Goal: Information Seeking & Learning: Learn about a topic

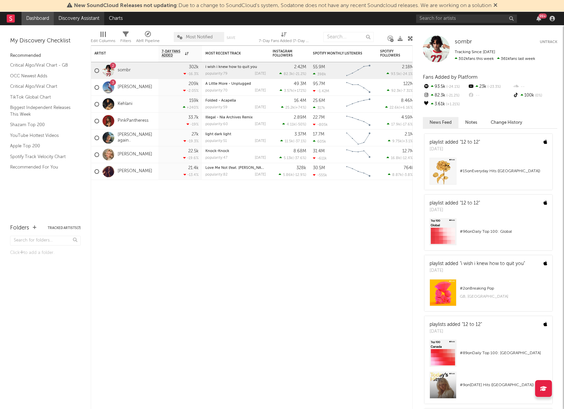
click at [72, 18] on link "Discovery Assistant" at bounding box center [79, 18] width 50 height 13
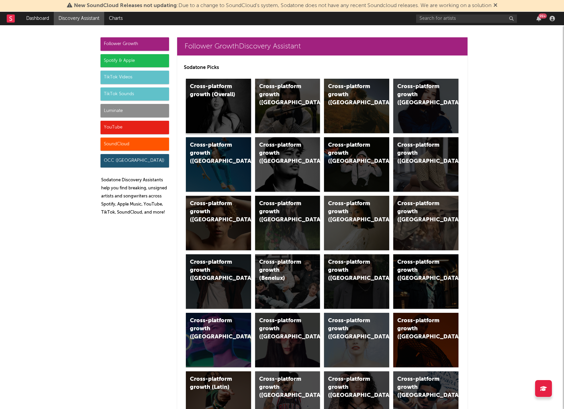
click at [233, 97] on div "Cross-platform growth (Overall)" at bounding box center [213, 91] width 46 height 16
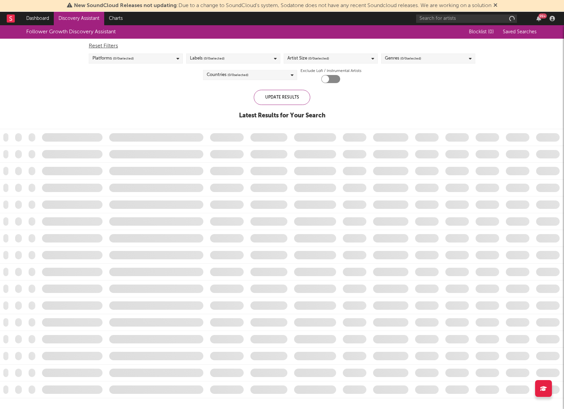
checkbox input "true"
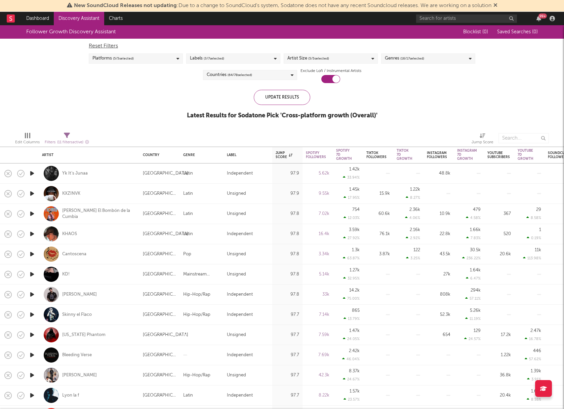
click at [136, 58] on div "Platforms ( 5 / 5 selected)" at bounding box center [136, 58] width 94 height 10
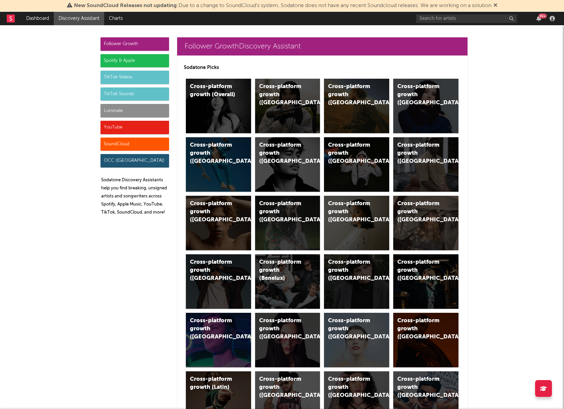
click at [140, 89] on div "TikTok Sounds" at bounding box center [134, 93] width 69 height 13
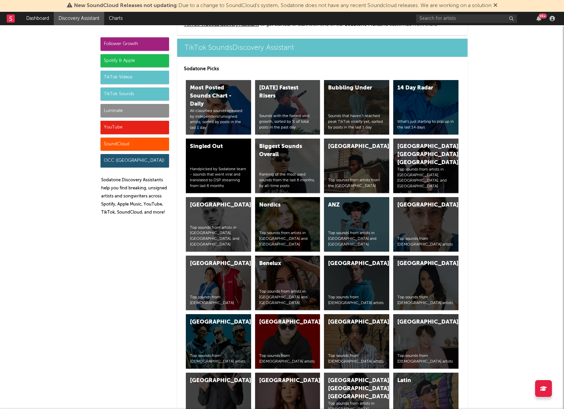
click at [136, 77] on div "TikTok Videos" at bounding box center [134, 77] width 69 height 13
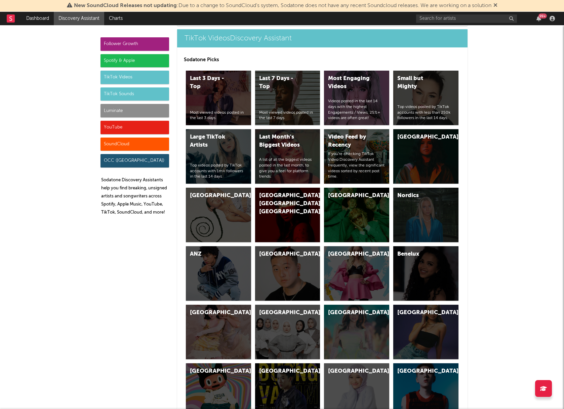
scroll to position [1605, 0]
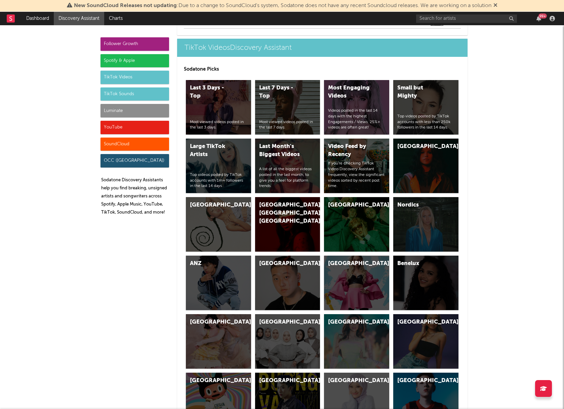
click at [137, 89] on div "TikTok Sounds" at bounding box center [134, 93] width 69 height 13
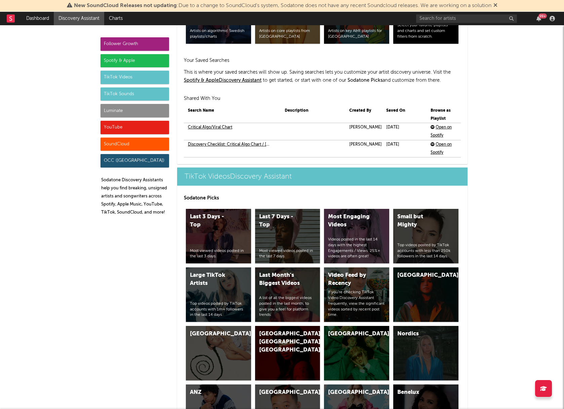
scroll to position [1476, 0]
click at [217, 129] on link "Critical Algo/Viral Chart" at bounding box center [210, 128] width 44 height 8
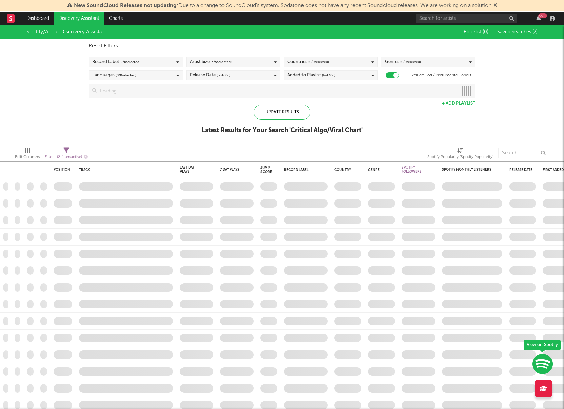
checkbox input "true"
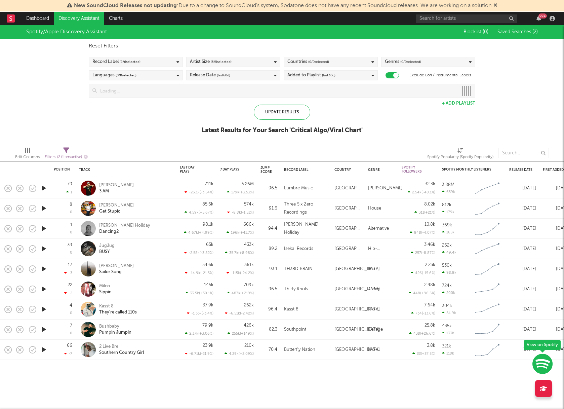
click at [172, 62] on div "Record Label ( 2 / 6 selected)" at bounding box center [136, 62] width 94 height 10
click at [93, 125] on div at bounding box center [94, 123] width 5 height 5
click at [92, 125] on input "Independent" at bounding box center [92, 124] width 0 height 8
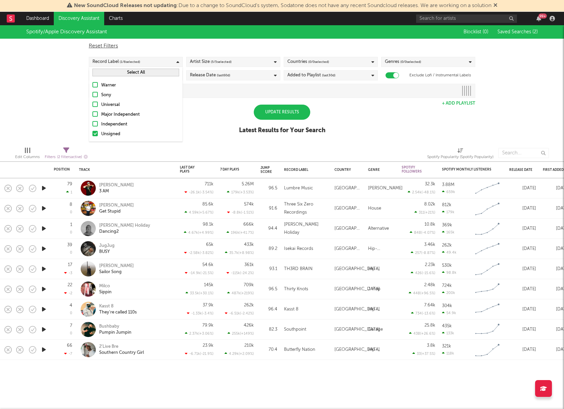
click at [93, 135] on div at bounding box center [94, 133] width 5 height 5
click at [92, 135] on input "Unsigned" at bounding box center [92, 134] width 0 height 8
click at [95, 85] on div at bounding box center [94, 84] width 5 height 5
click at [92, 85] on input "Warner" at bounding box center [92, 85] width 0 height 8
click at [207, 112] on div "Spotify/Apple Discovery Assistant Blocklist ( 0 ) Saved Searches ( 2 ) Reset Fi…" at bounding box center [282, 83] width 564 height 116
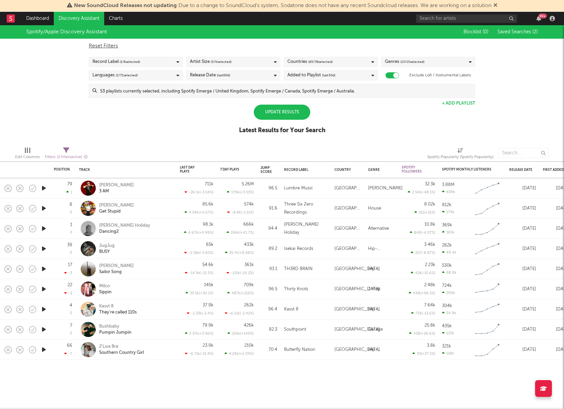
click at [163, 66] on div "Record Label ( 1 / 6 selected)" at bounding box center [136, 62] width 94 height 10
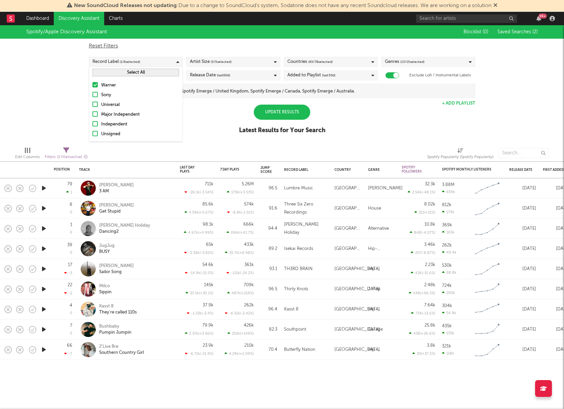
click at [192, 109] on div "Spotify/Apple Discovery Assistant Blocklist ( 0 ) Saved Searches ( 2 ) Reset Fi…" at bounding box center [282, 83] width 564 height 116
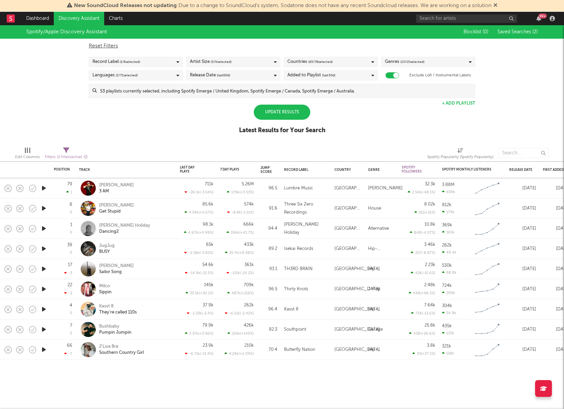
click at [215, 64] on span "( 5 / 5 selected)" at bounding box center [221, 62] width 21 height 8
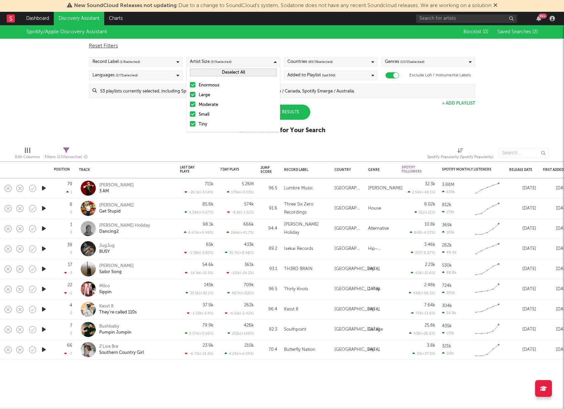
click at [179, 135] on div "Spotify/Apple Discovery Assistant Blocklist ( 0 ) Saved Searches ( 2 ) Reset Fi…" at bounding box center [282, 83] width 564 height 116
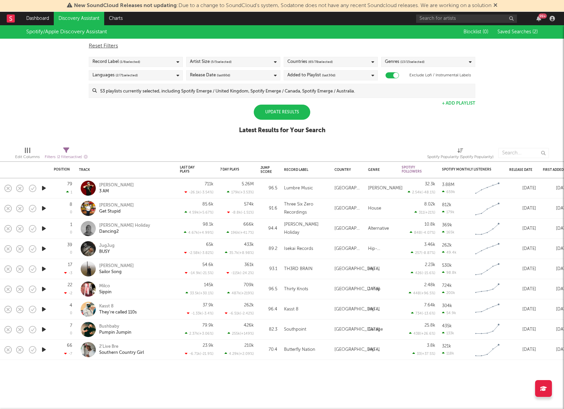
click at [301, 107] on div "Update Results" at bounding box center [282, 111] width 56 height 15
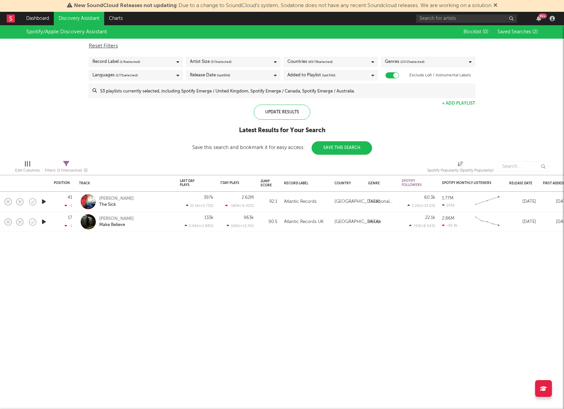
click at [373, 75] on icon at bounding box center [372, 75] width 3 height 4
click at [370, 74] on div "Added to Playlist (last 30 d)" at bounding box center [331, 75] width 94 height 10
click at [402, 138] on div "Spotify/Apple Discovery Assistant Blocklist ( 0 ) Saved Searches ( 2 ) Reset Fi…" at bounding box center [282, 89] width 564 height 129
click at [441, 59] on div "Genres ( 13 / 15 selected)" at bounding box center [428, 62] width 94 height 10
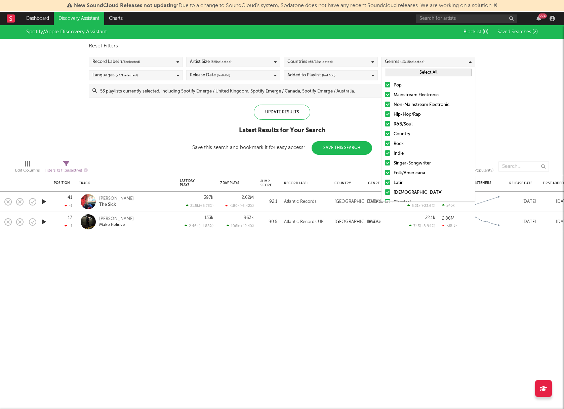
scroll to position [28, 0]
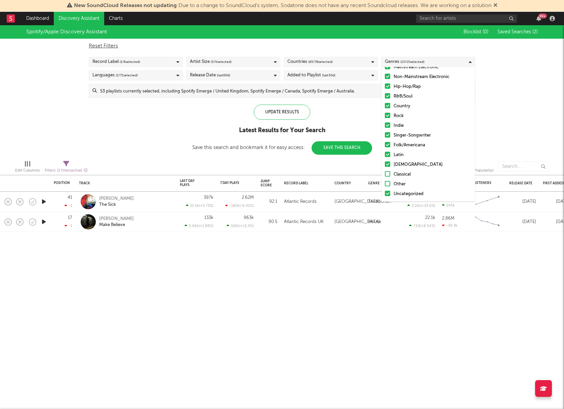
click at [501, 154] on div "Spotify/Apple Discovery Assistant Blocklist ( 0 ) Saved Searches ( 2 ) Reset Fi…" at bounding box center [282, 89] width 564 height 129
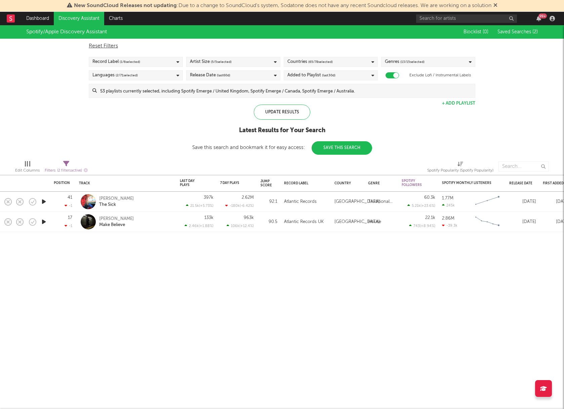
click at [432, 60] on div "Genres ( 13 / 15 selected)" at bounding box center [428, 62] width 94 height 10
click at [498, 113] on div "Spotify/Apple Discovery Assistant Blocklist ( 0 ) Saved Searches ( 2 ) Reset Fi…" at bounding box center [282, 89] width 564 height 129
click at [301, 115] on div "Update Results" at bounding box center [282, 111] width 56 height 15
click at [233, 88] on input at bounding box center [286, 90] width 378 height 13
click at [42, 95] on div "Spotify/Apple Discovery Assistant Blocklist ( 0 ) Saved Searches ( 2 ) Reset Fi…" at bounding box center [282, 89] width 564 height 129
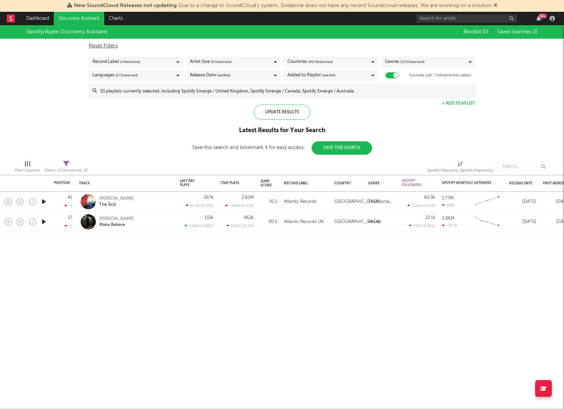
click at [191, 96] on input at bounding box center [286, 90] width 378 height 13
click at [54, 103] on div "Spotify/Apple Discovery Assistant Blocklist ( 0 ) Saved Searches ( 2 ) Reset Fi…" at bounding box center [282, 89] width 564 height 129
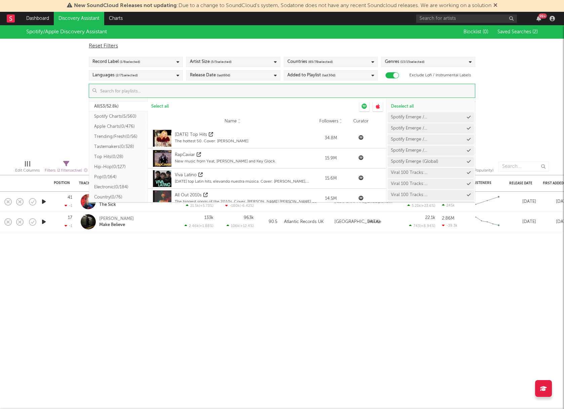
click at [151, 95] on input at bounding box center [286, 90] width 378 height 13
click at [50, 100] on div "Spotify/Apple Discovery Assistant Blocklist ( 0 ) Saved Searches ( 2 ) Reset Fi…" at bounding box center [282, 89] width 564 height 129
click at [287, 94] on input at bounding box center [286, 90] width 378 height 13
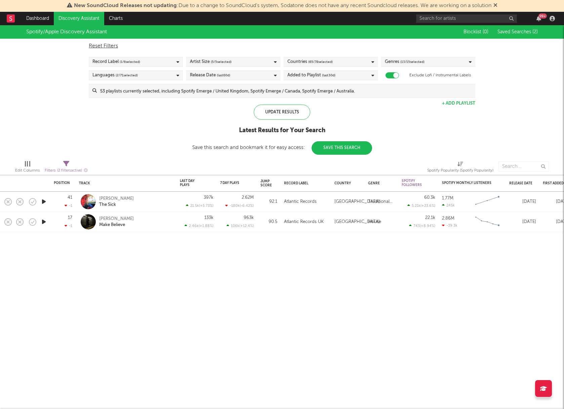
click at [50, 124] on div "Spotify/Apple Discovery Assistant Blocklist ( 0 ) Saved Searches ( 2 ) Reset Fi…" at bounding box center [282, 89] width 564 height 129
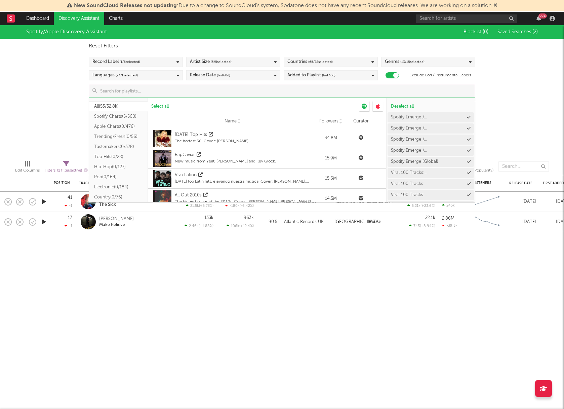
click at [175, 87] on input at bounding box center [286, 90] width 378 height 13
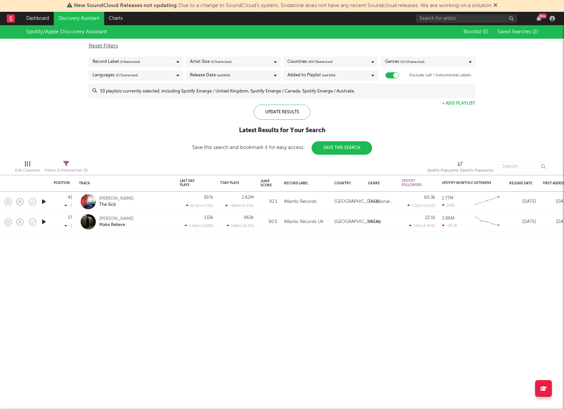
click at [48, 103] on div "Spotify/Apple Discovery Assistant Blocklist ( 0 ) Saved Searches ( 2 ) Reset Fi…" at bounding box center [282, 89] width 564 height 129
click at [176, 96] on input at bounding box center [286, 90] width 378 height 13
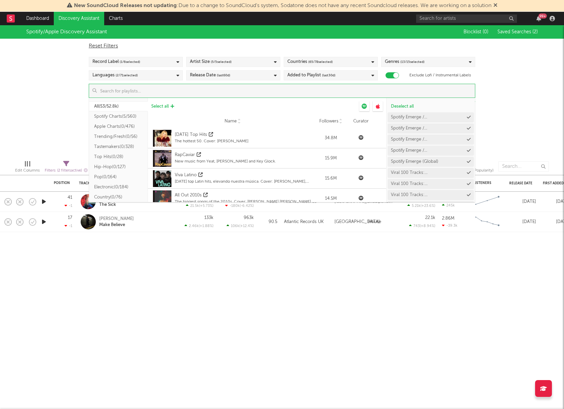
click at [155, 107] on span "Select all" at bounding box center [159, 106] width 17 height 4
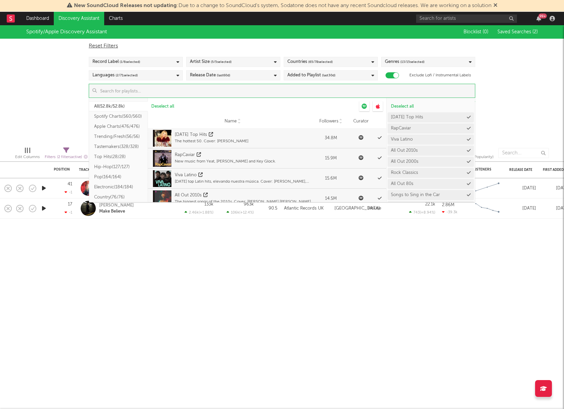
click at [40, 112] on div "Spotify/Apple Discovery Assistant Blocklist ( 0 ) Saved Searches ( 2 ) Reset Fi…" at bounding box center [282, 83] width 564 height 116
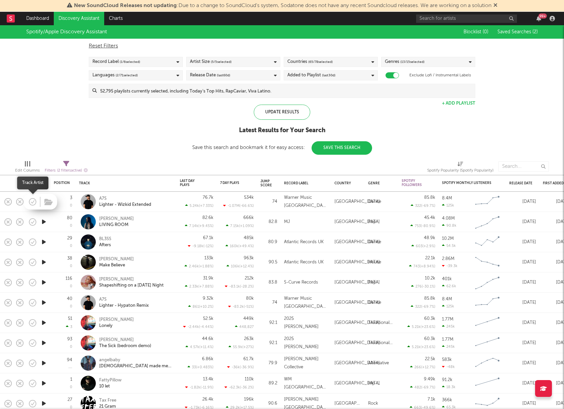
click at [32, 203] on icon "button" at bounding box center [33, 201] width 2 height 3
click at [33, 222] on icon "button" at bounding box center [33, 221] width 2 height 3
click at [287, 223] on div "MJ" at bounding box center [287, 222] width 6 height 8
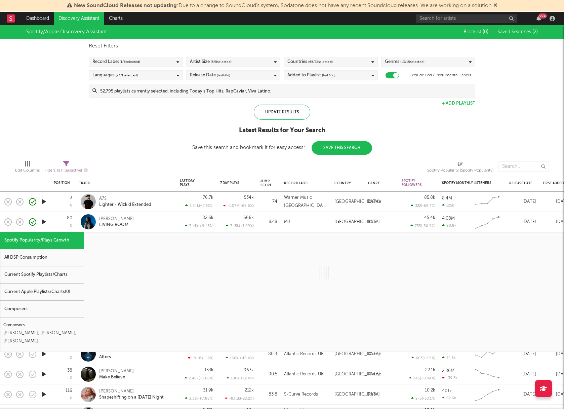
select select "1w"
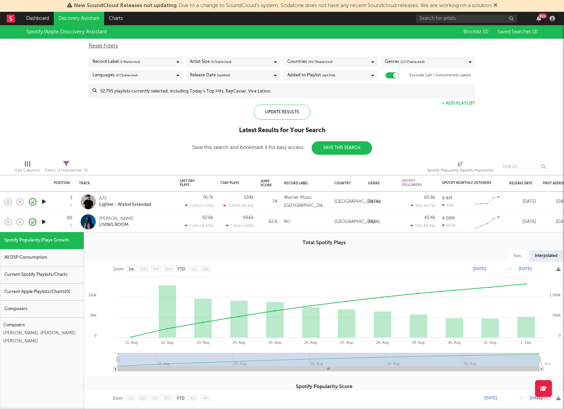
click at [314, 219] on div "MJ" at bounding box center [306, 222] width 44 height 8
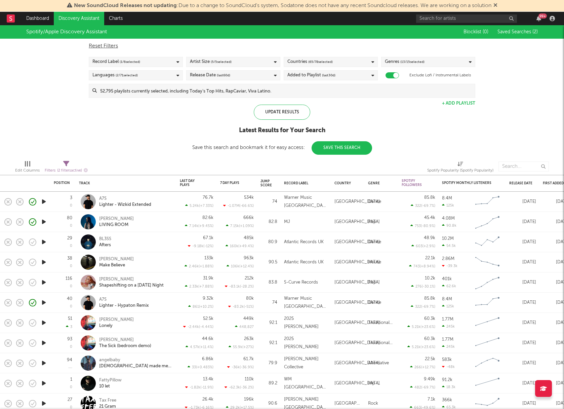
click at [163, 65] on div "Record Label ( 1 / 6 selected)" at bounding box center [136, 62] width 94 height 10
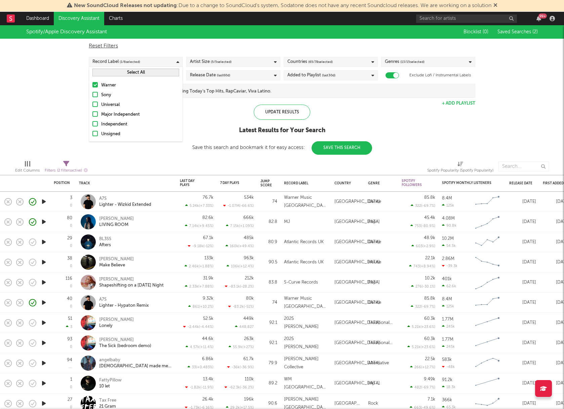
click at [192, 116] on div "Update Results Latest Results for Your Search Save this search and bookmark it …" at bounding box center [282, 129] width 180 height 50
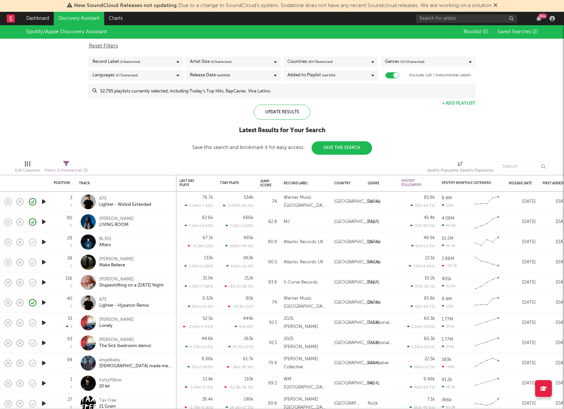
click at [68, 23] on link "Discovery Assistant" at bounding box center [79, 18] width 50 height 13
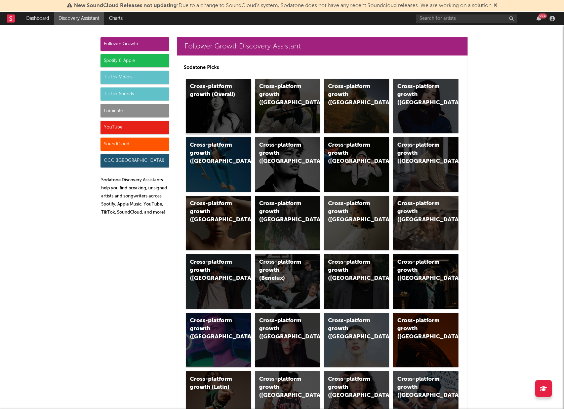
click at [226, 94] on div "Cross-platform growth (Overall)" at bounding box center [213, 91] width 46 height 16
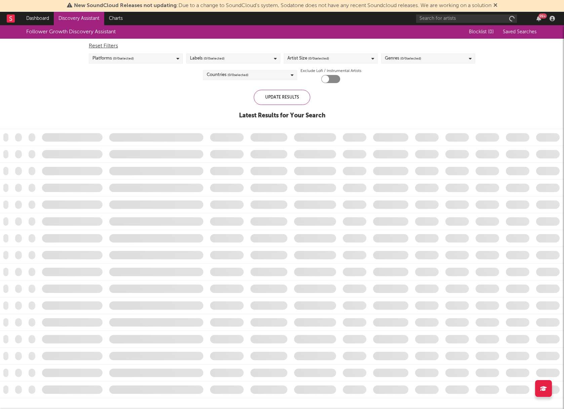
checkbox input "true"
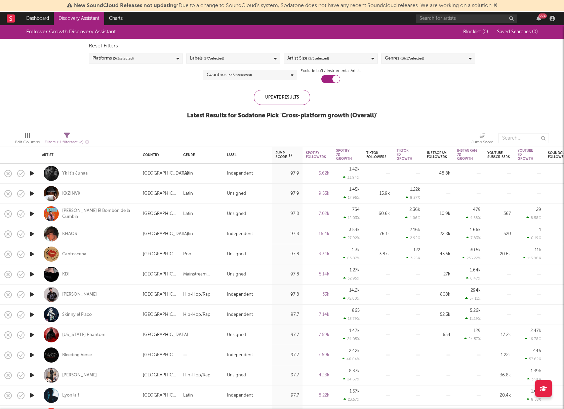
click at [161, 57] on div "Platforms ( 5 / 5 selected)" at bounding box center [136, 58] width 94 height 10
click at [179, 93] on div "Spotify YouTube SoundCloud Instagram TikTok" at bounding box center [135, 115] width 93 height 54
click at [236, 84] on div "Follower Growth Discovery Assistant Blocklist ( 0 ) Saved Searches ( 0 ) Reset …" at bounding box center [282, 75] width 564 height 101
click at [152, 58] on div "Platforms ( 5 / 5 selected)" at bounding box center [136, 58] width 94 height 10
click at [165, 47] on div "Reset Filters" at bounding box center [282, 46] width 386 height 8
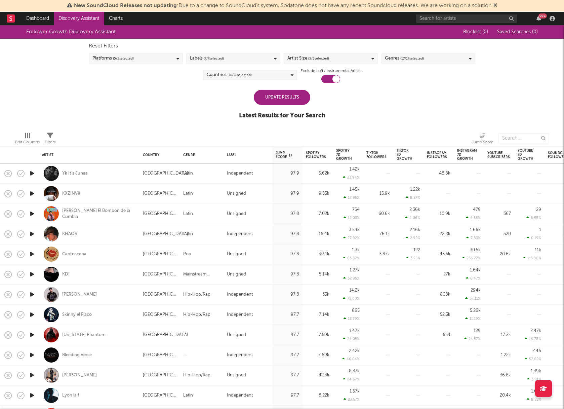
click at [155, 63] on div "Platforms ( 5 / 5 selected)" at bounding box center [136, 58] width 94 height 10
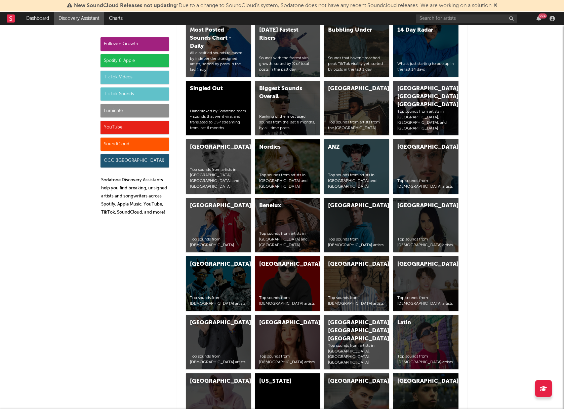
scroll to position [2285, 0]
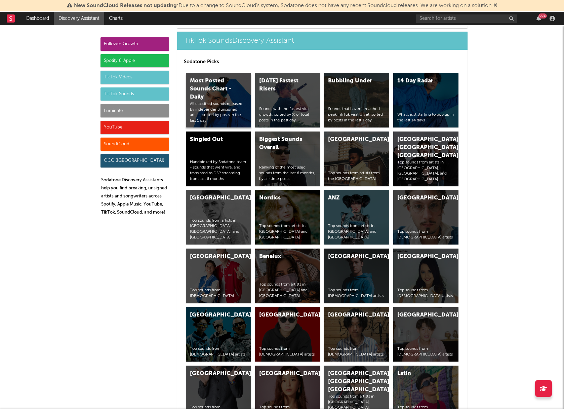
click at [219, 102] on div "All classified sounds released by independent/unsigned artists, sorted by posts…" at bounding box center [218, 112] width 57 height 23
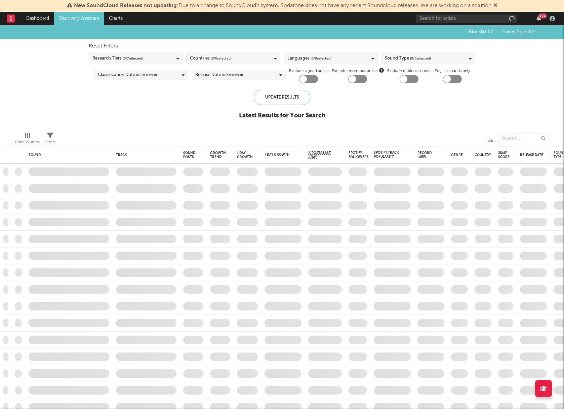
checkbox input "true"
click at [155, 60] on div "Research Tiers ( 4 / 7 selected)" at bounding box center [136, 58] width 94 height 10
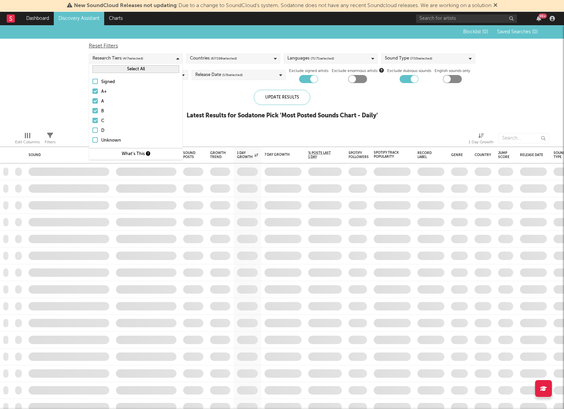
click at [155, 60] on div "Research Tiers ( 4 / 7 selected)" at bounding box center [136, 58] width 94 height 10
click at [159, 60] on div "Research Tiers ( 4 / 7 selected)" at bounding box center [136, 58] width 94 height 10
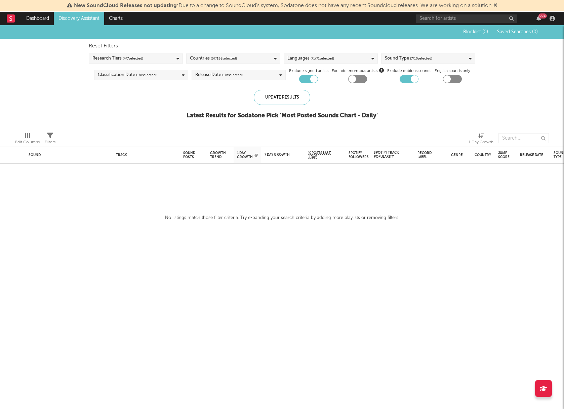
click at [170, 43] on div "Reset Filters" at bounding box center [282, 46] width 386 height 8
checkbox input "false"
click at [261, 95] on div "Update Results" at bounding box center [282, 97] width 56 height 15
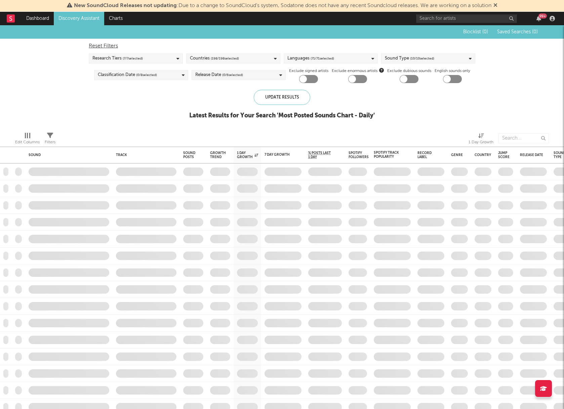
click at [163, 58] on div "Research Tiers ( 7 / 7 selected)" at bounding box center [136, 58] width 94 height 10
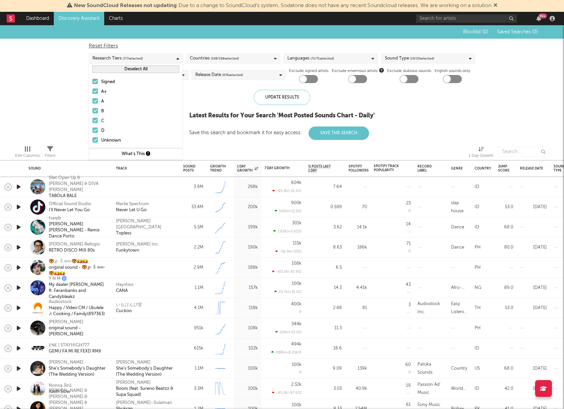
click at [205, 109] on div "Update Results Latest Results for Your Search ' Most Posted Sounds Chart - Dail…" at bounding box center [281, 115] width 185 height 50
